Goal: Information Seeking & Learning: Learn about a topic

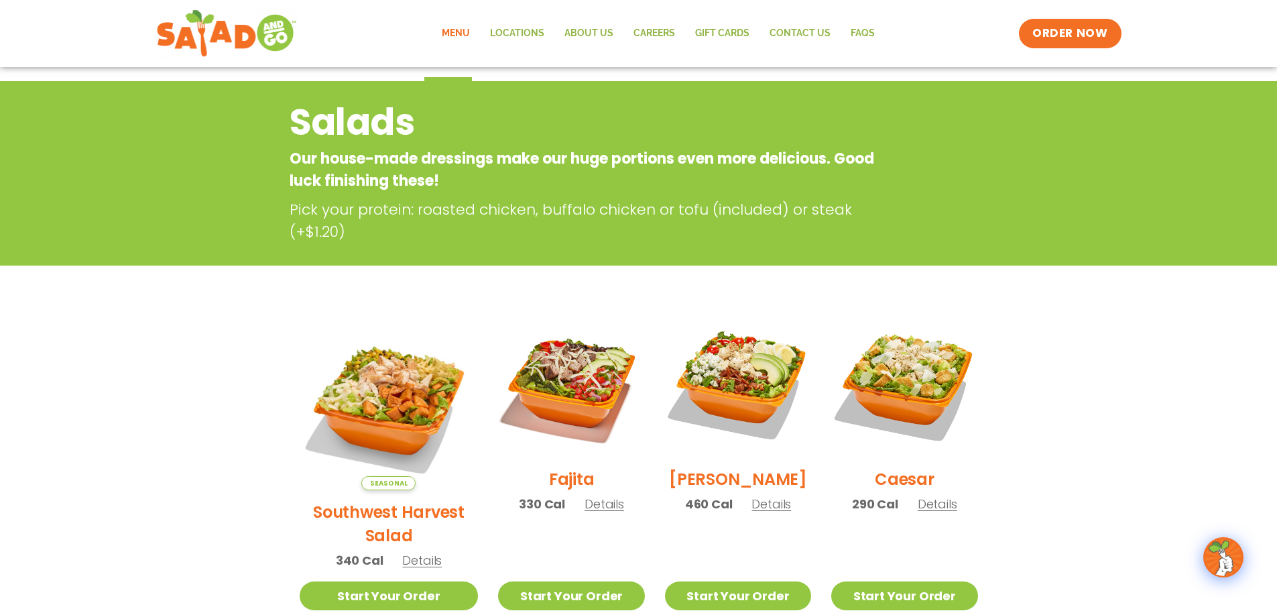
click at [467, 35] on link "Menu" at bounding box center [456, 33] width 48 height 31
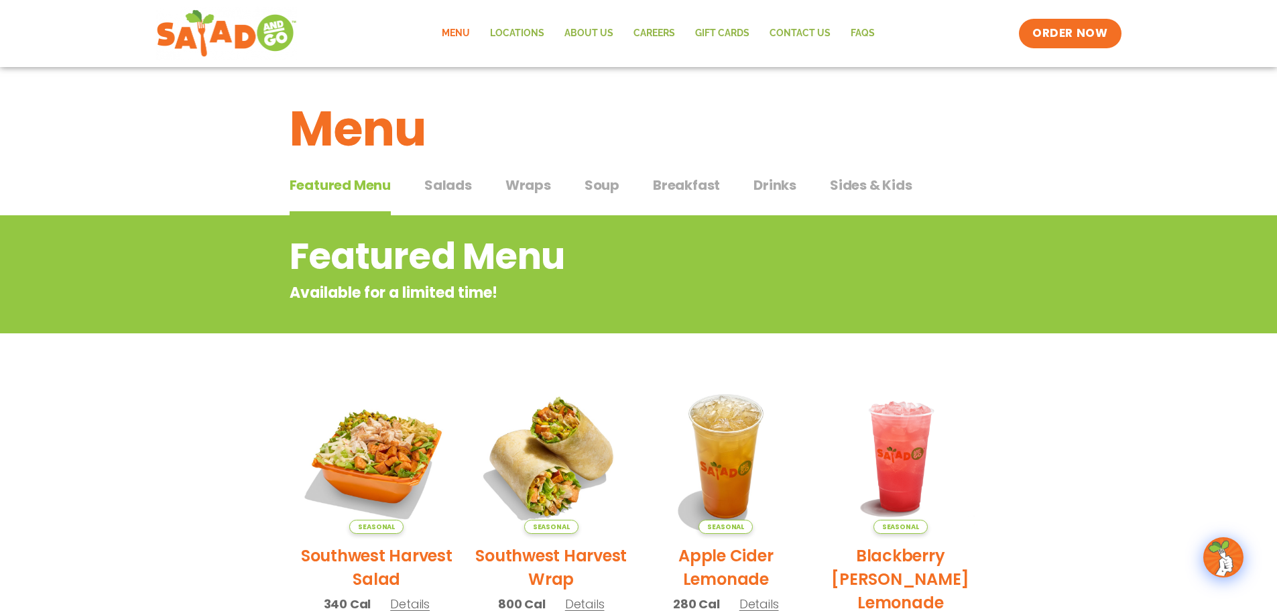
click at [767, 188] on span "Drinks" at bounding box center [774, 185] width 43 height 20
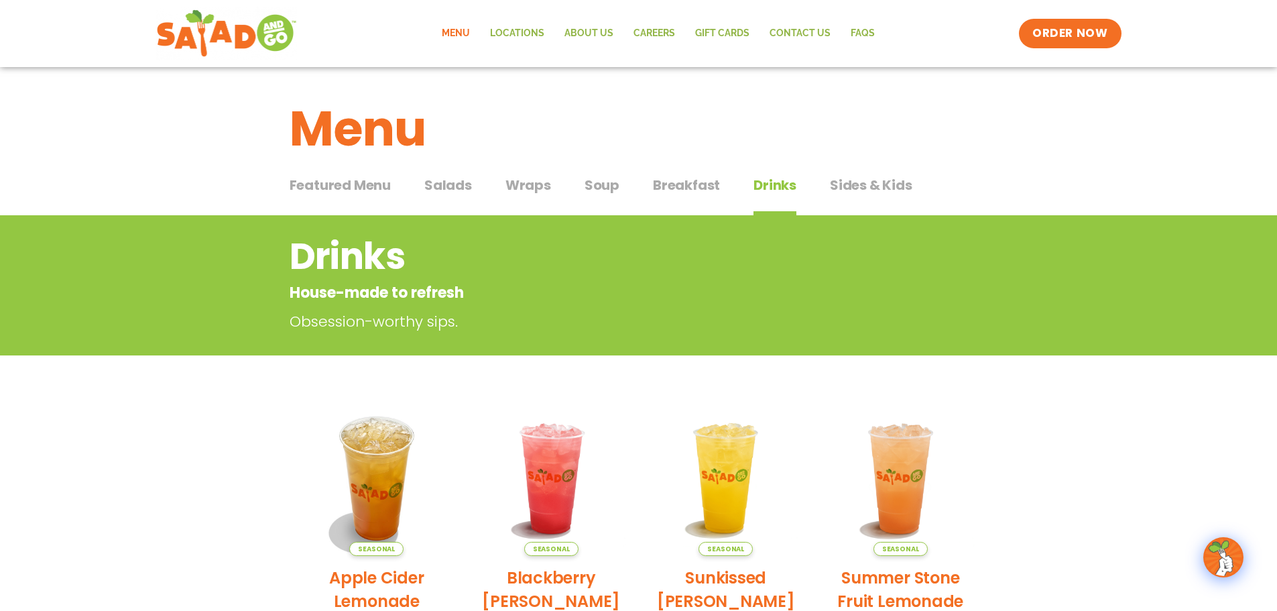
click at [854, 184] on span "Sides & Kids" at bounding box center [871, 185] width 82 height 20
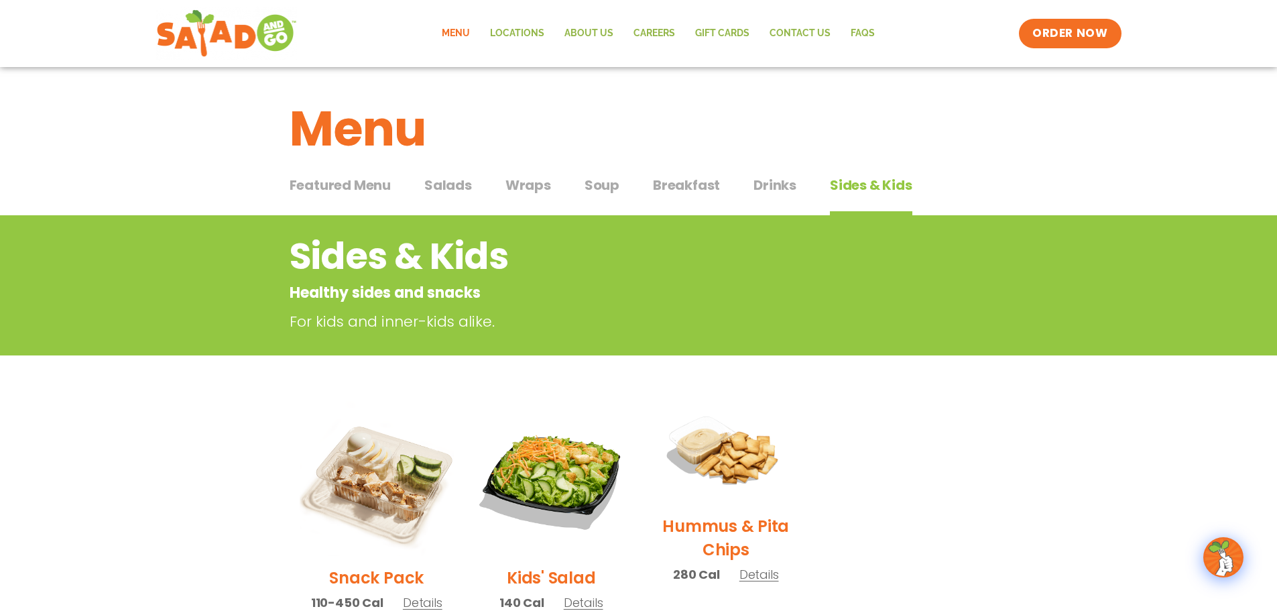
click at [753, 190] on span "Drinks" at bounding box center [774, 185] width 43 height 20
